Goal: Use online tool/utility: Utilize a website feature to perform a specific function

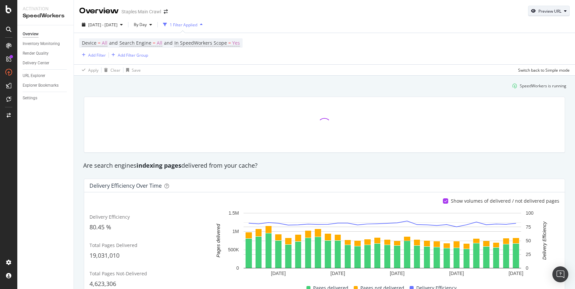
click at [549, 14] on div "Preview URL" at bounding box center [548, 10] width 41 height 9
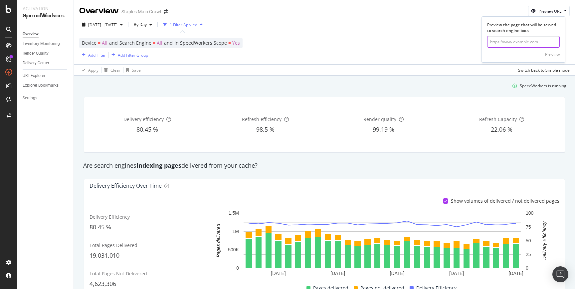
click at [515, 42] on input "url" at bounding box center [523, 42] width 73 height 12
paste input "[URL][DOMAIN_NAME]"
type input "[URL][DOMAIN_NAME]"
click at [549, 57] on div "Preview" at bounding box center [552, 55] width 15 height 6
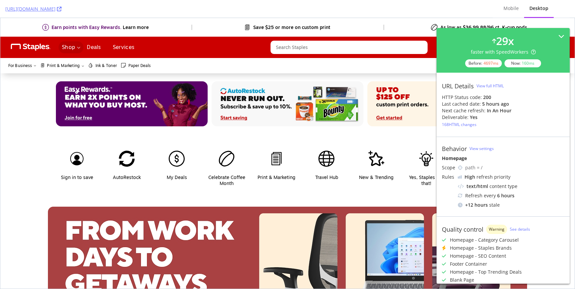
click at [78, 46] on icon "Shop Menu" at bounding box center [78, 47] width 3 height 3
click at [69, 47] on span "Shop" at bounding box center [68, 47] width 13 height 8
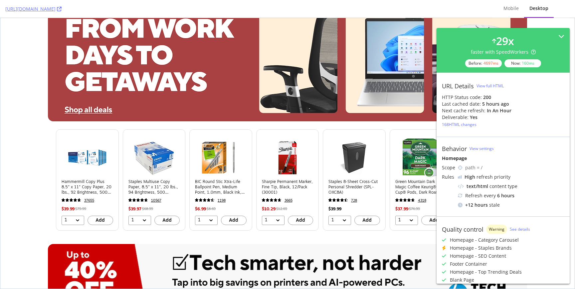
scroll to position [129, 0]
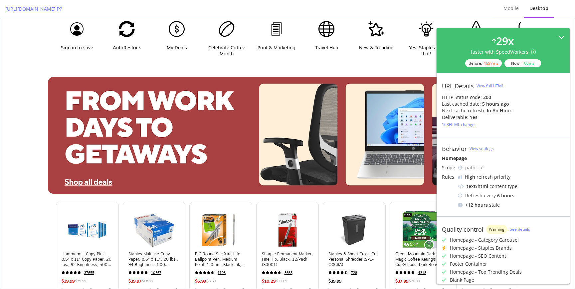
click at [558, 38] on icon at bounding box center [561, 37] width 6 height 6
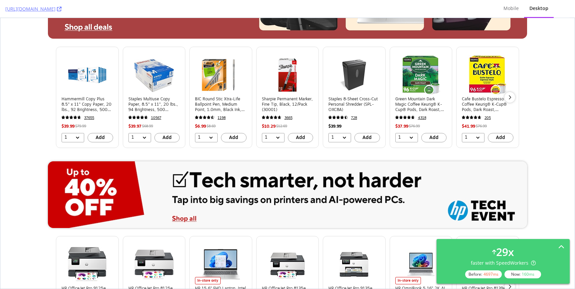
scroll to position [286, 0]
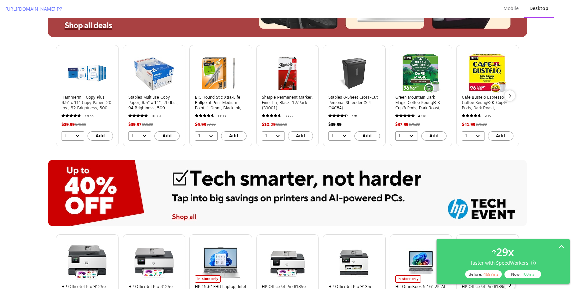
click at [29, 92] on div "Hammermill Copy Plus 8.5" x 11" Copy Paper, 20 lbs., 92 Brightness, 5000 Sheets…" at bounding box center [287, 33] width 574 height 226
drag, startPoint x: 11, startPoint y: 75, endPoint x: 29, endPoint y: 77, distance: 18.4
click at [12, 76] on div "Hammermill Copy Plus 8.5" x 11" Copy Paper, 20 lbs., 92 Brightness, 5000 Sheets…" at bounding box center [287, 33] width 574 height 226
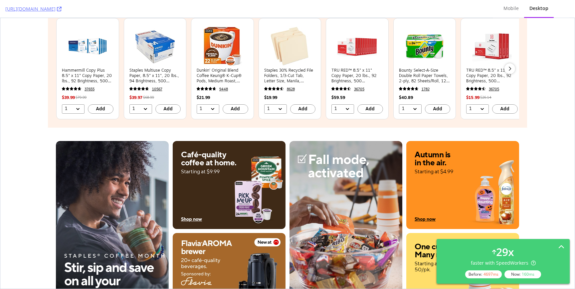
scroll to position [663, 0]
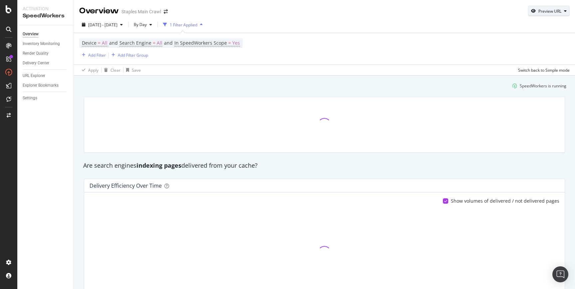
click at [559, 7] on div "Preview URL" at bounding box center [548, 10] width 41 height 9
click at [521, 46] on input "url" at bounding box center [523, 42] width 73 height 12
paste input "[URL][DOMAIN_NAME]"
type input "https://www.staples.com/Office-Supplies/cat_SC1"
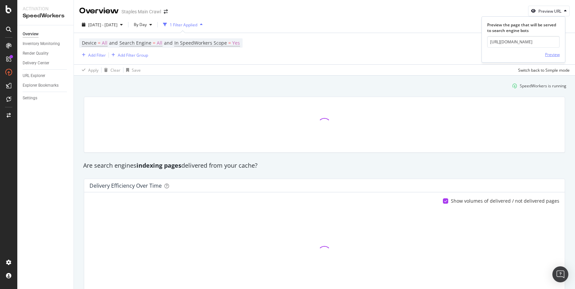
click at [553, 54] on div "Preview" at bounding box center [552, 55] width 15 height 6
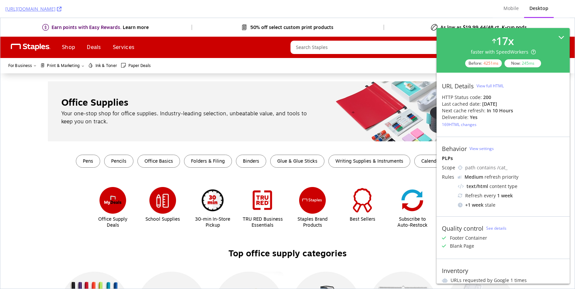
click at [558, 35] on icon at bounding box center [561, 37] width 6 height 6
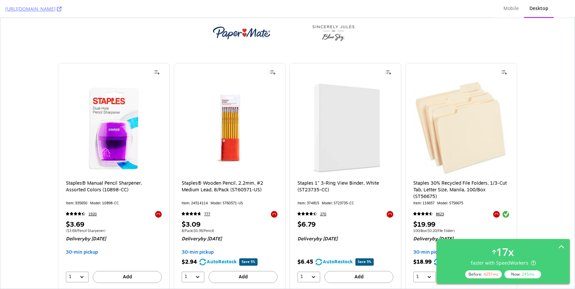
scroll to position [1205, 0]
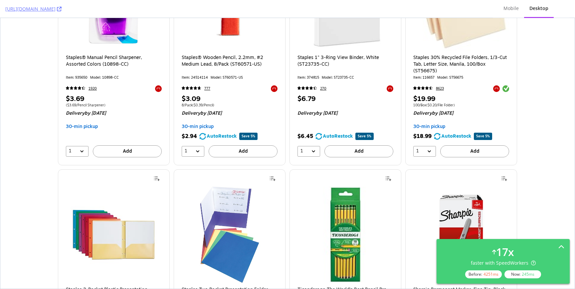
drag, startPoint x: 36, startPoint y: 31, endPoint x: 40, endPoint y: 30, distance: 3.7
